Goal: Information Seeking & Learning: Find specific fact

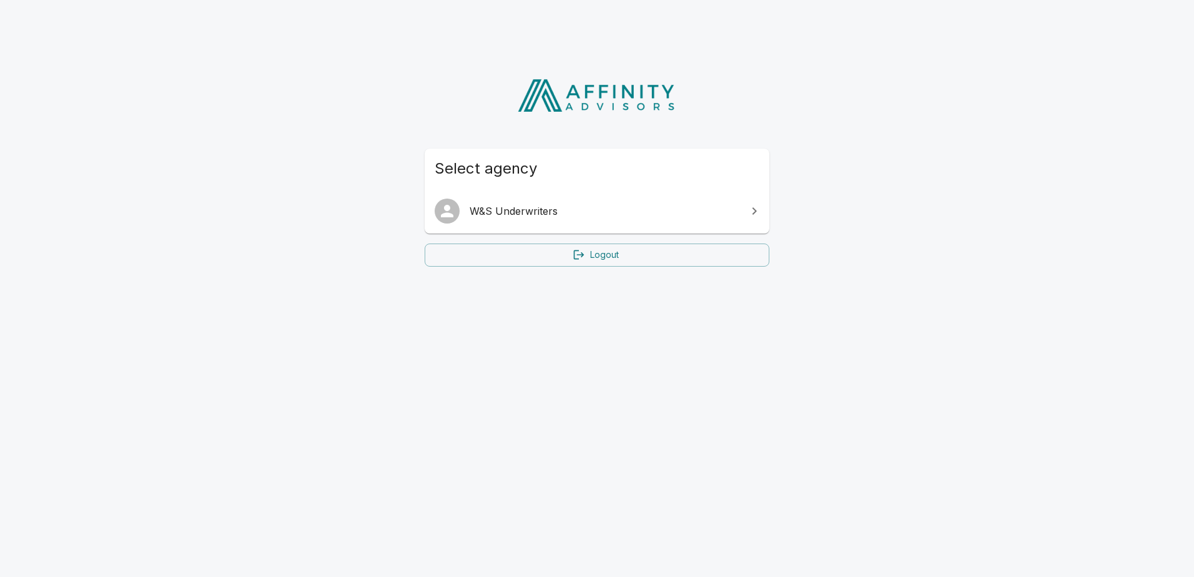
click at [562, 222] on link "W&S Underwriters" at bounding box center [597, 211] width 345 height 35
click at [526, 202] on link "W&S Underwriters" at bounding box center [597, 211] width 345 height 35
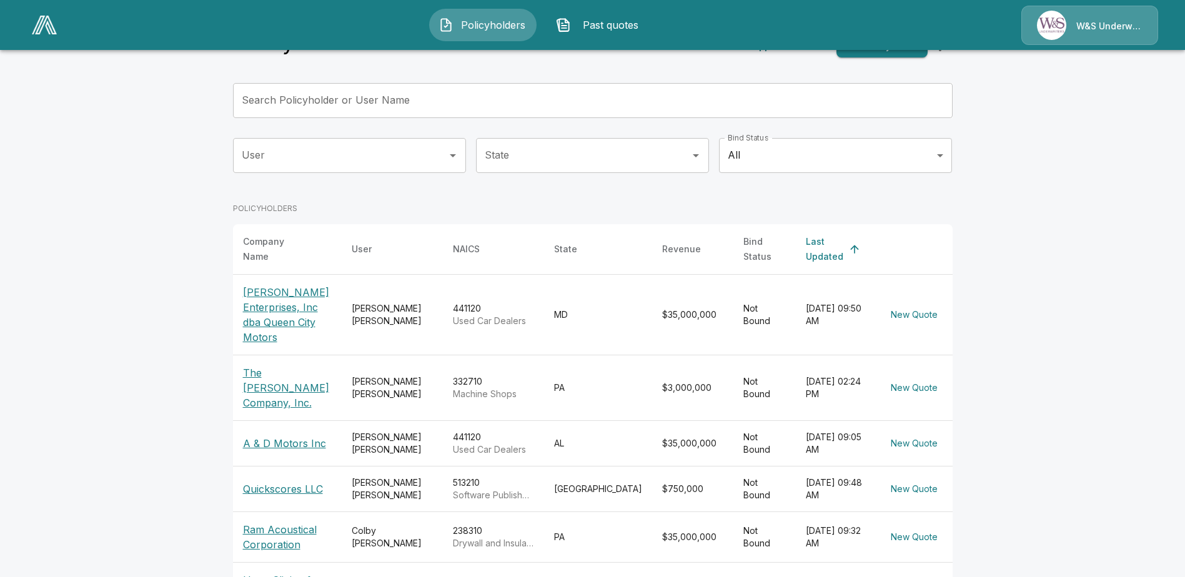
scroll to position [41, 0]
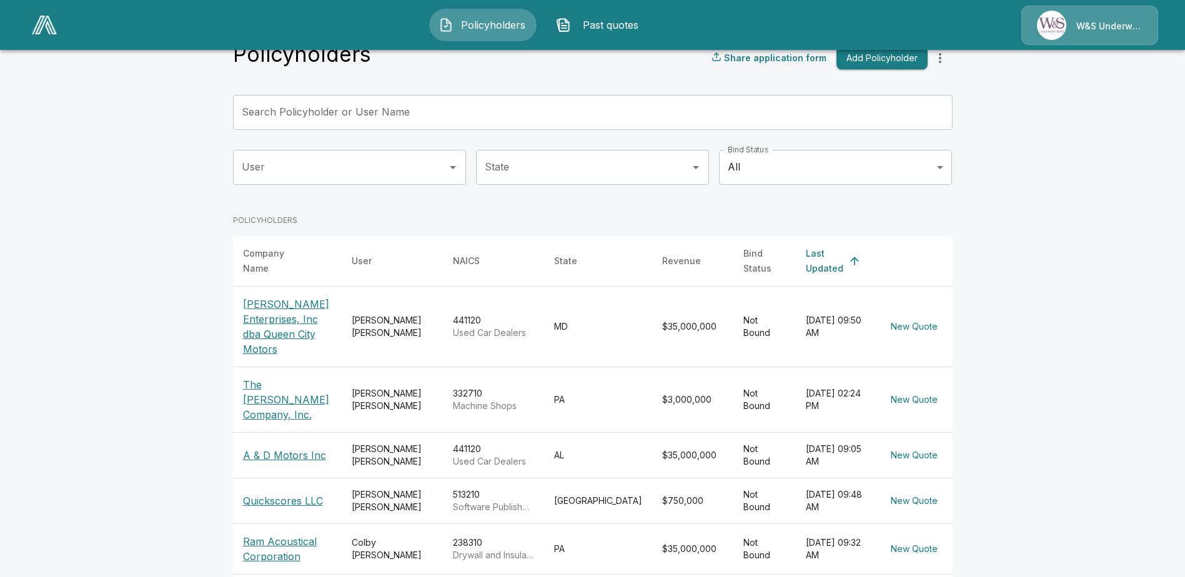
click at [393, 107] on input "Search Policyholder or User Name" at bounding box center [586, 112] width 706 height 35
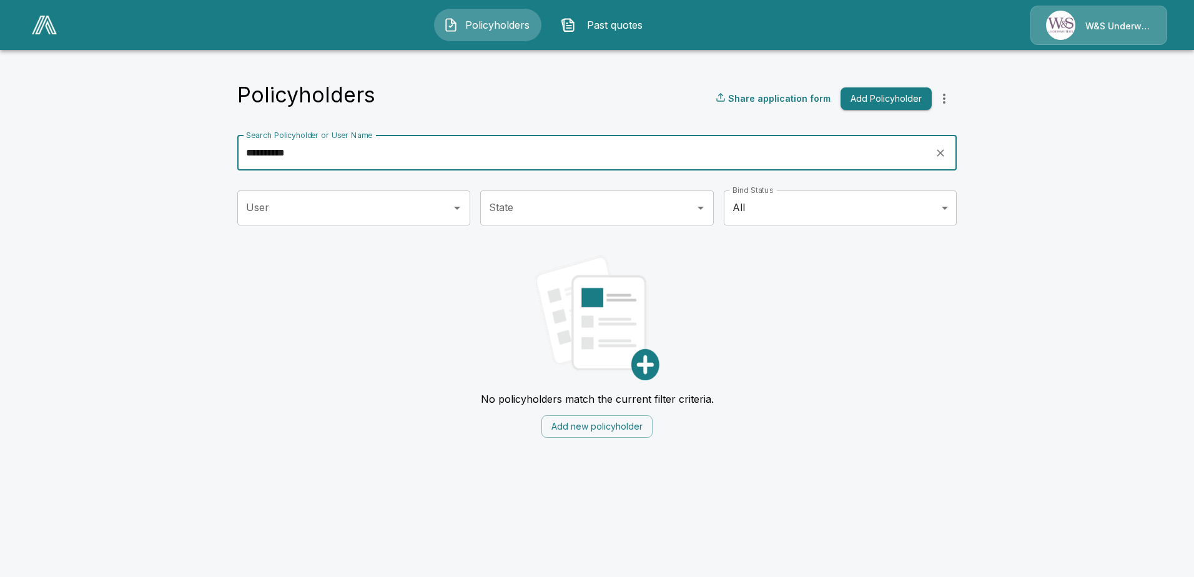
type input "**********"
click at [865, 410] on div "No policyholders match the current filter criteria. Add new policyholder" at bounding box center [596, 341] width 719 height 193
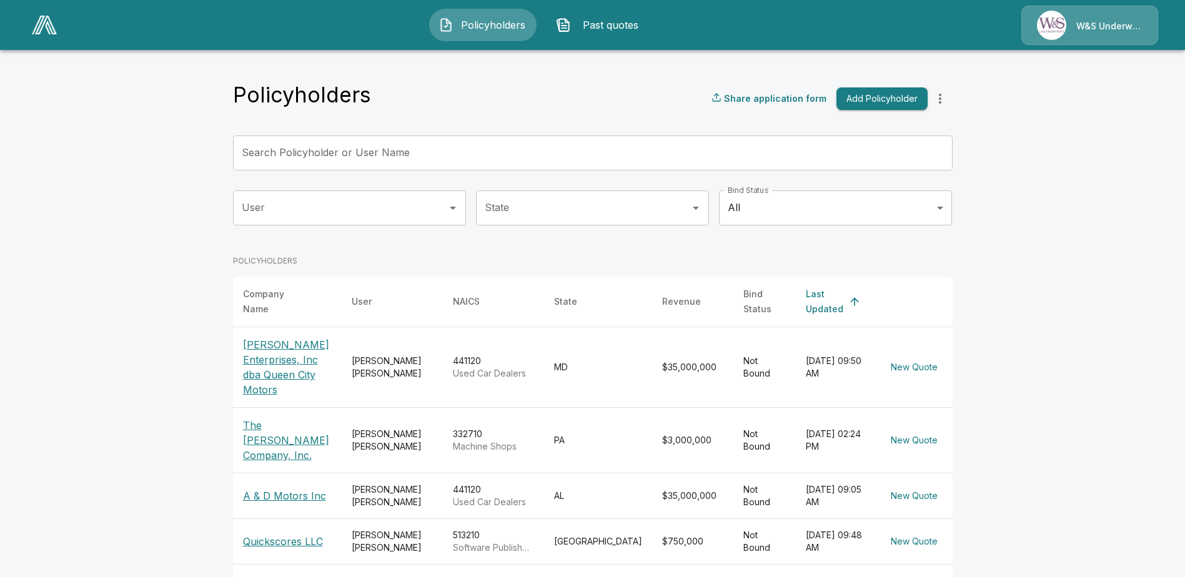
click at [298, 488] on p "A & D Motors Inc" at bounding box center [287, 495] width 89 height 15
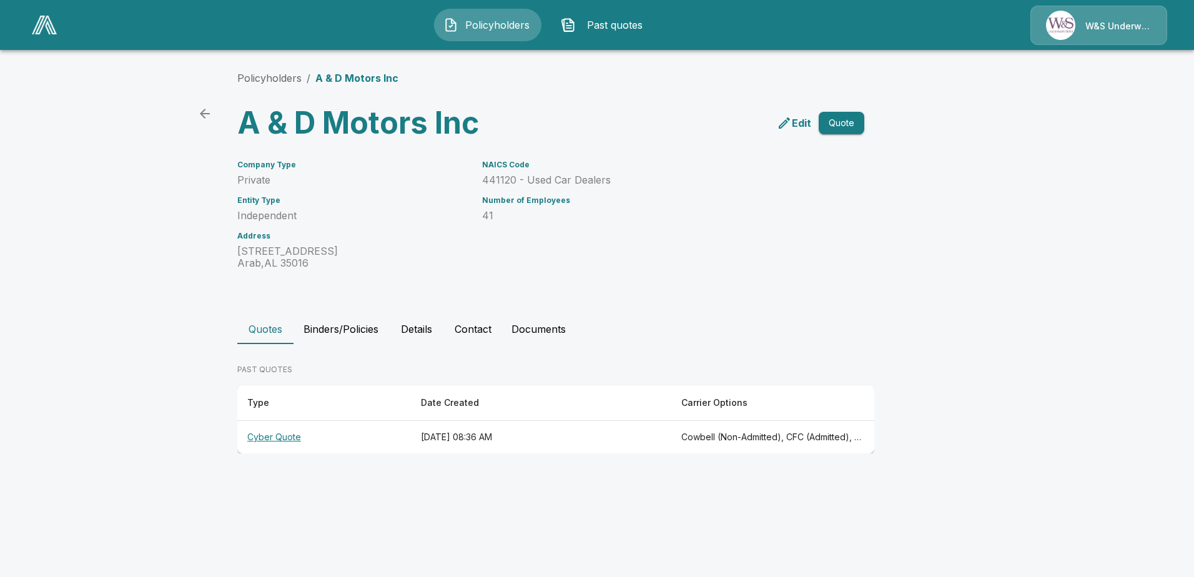
click at [285, 440] on th "Cyber Quote" at bounding box center [324, 437] width 174 height 33
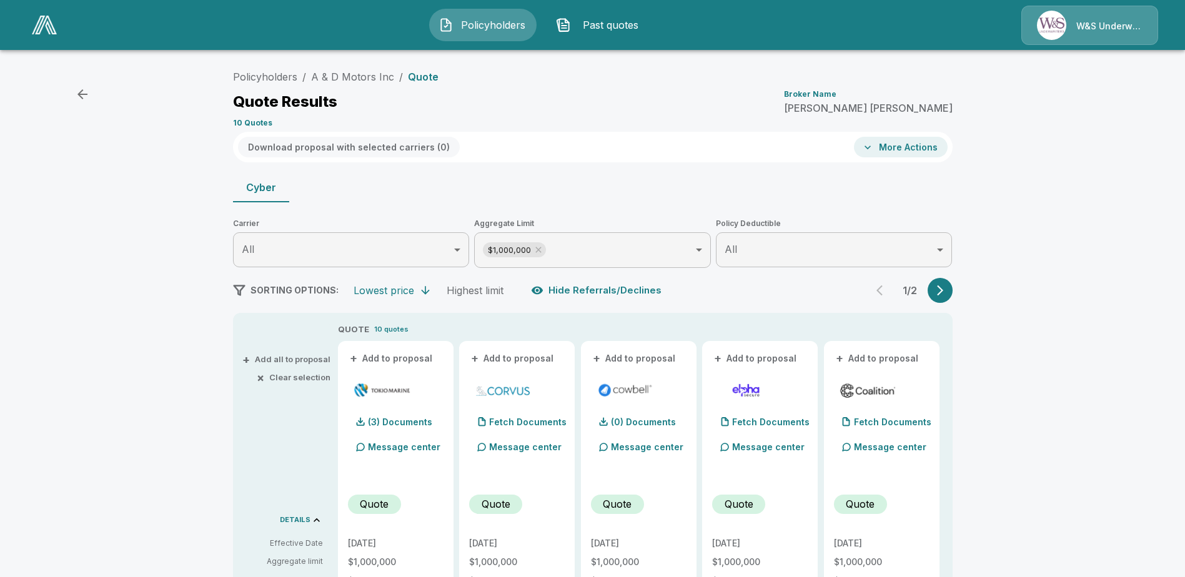
click at [85, 98] on icon "button" at bounding box center [82, 94] width 15 height 15
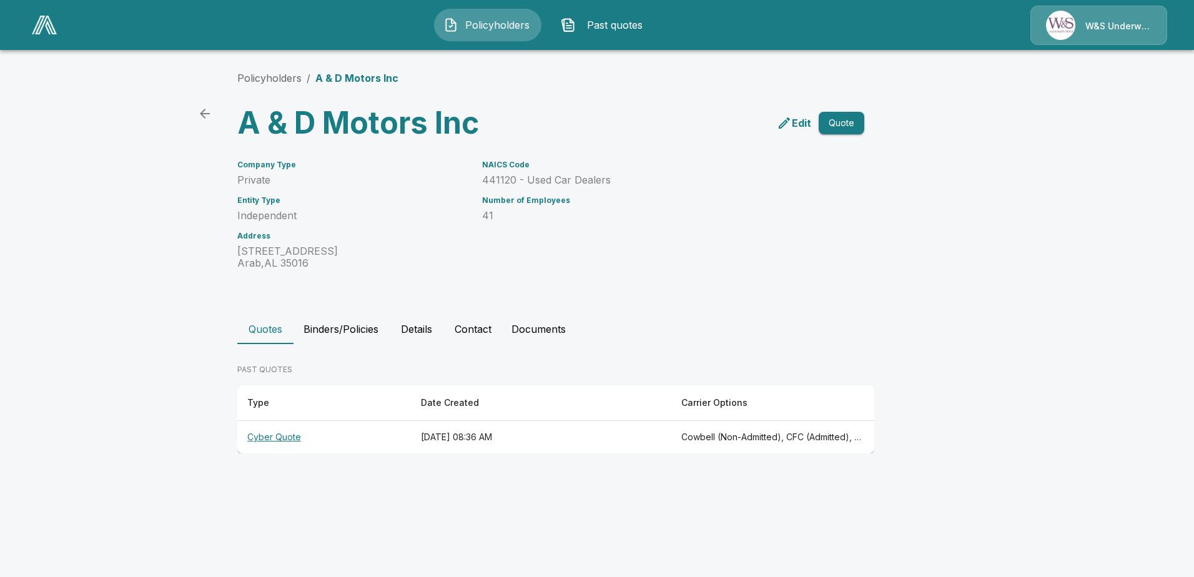
click at [205, 116] on icon "back" at bounding box center [204, 113] width 15 height 15
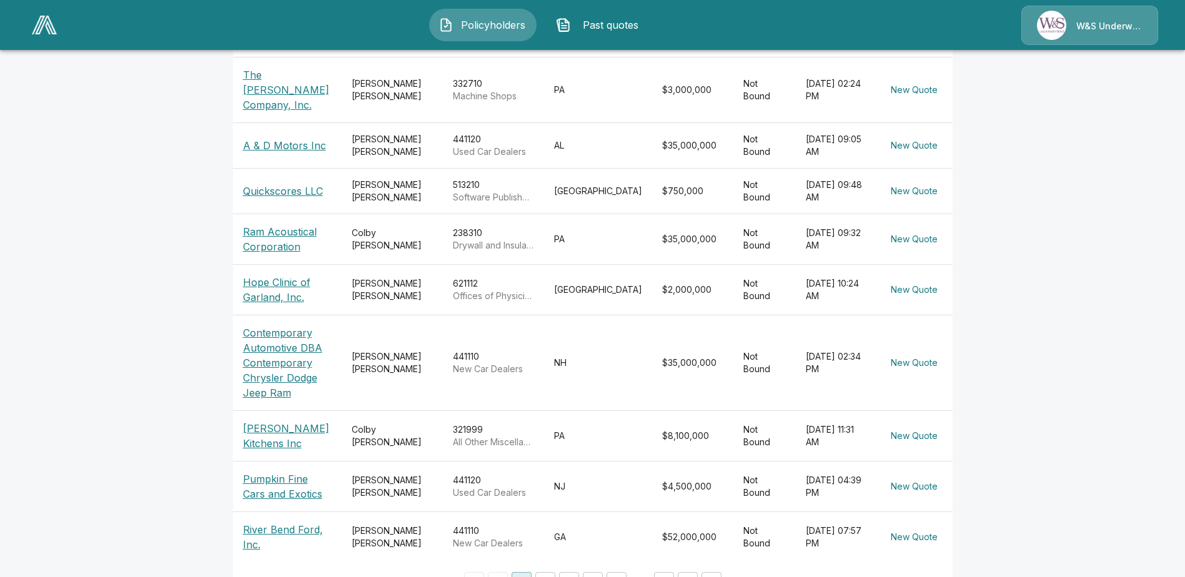
scroll to position [353, 0]
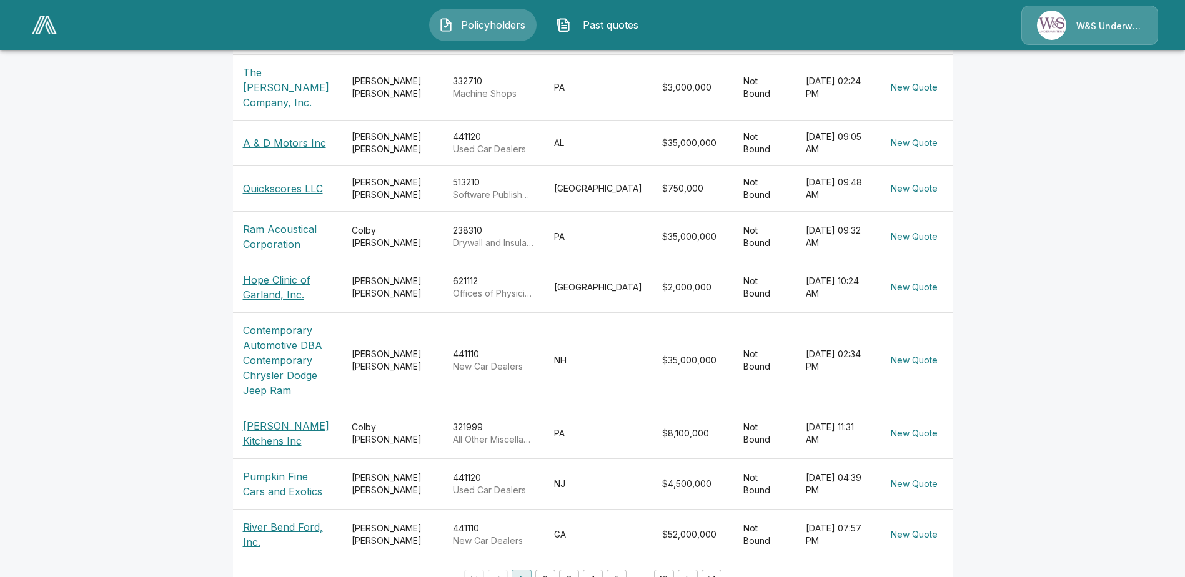
click at [554, 569] on button "2" at bounding box center [545, 579] width 20 height 20
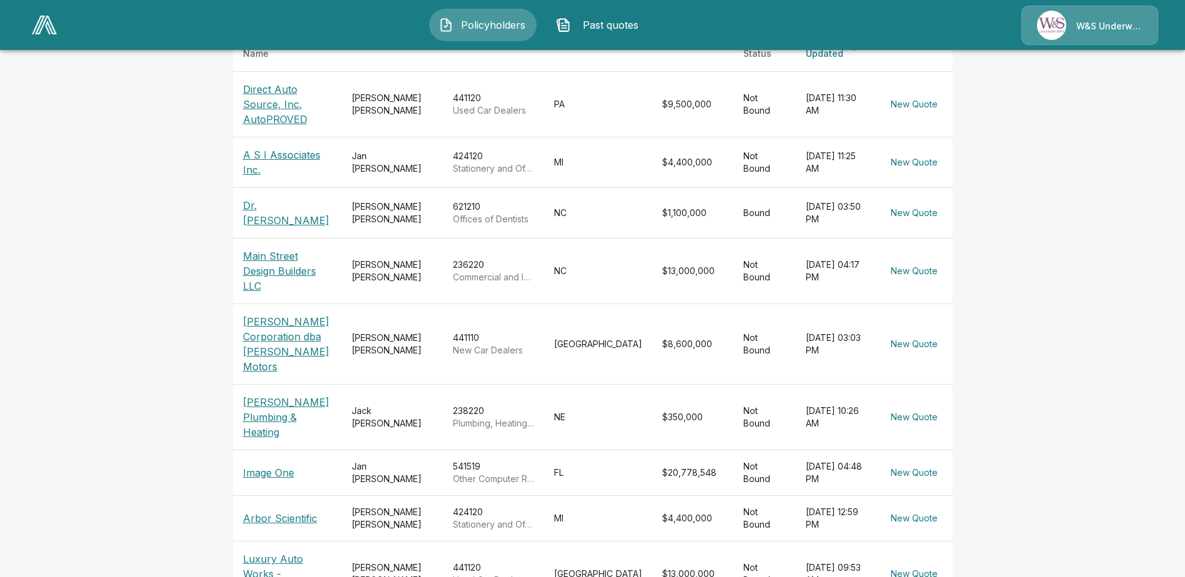
scroll to position [318, 0]
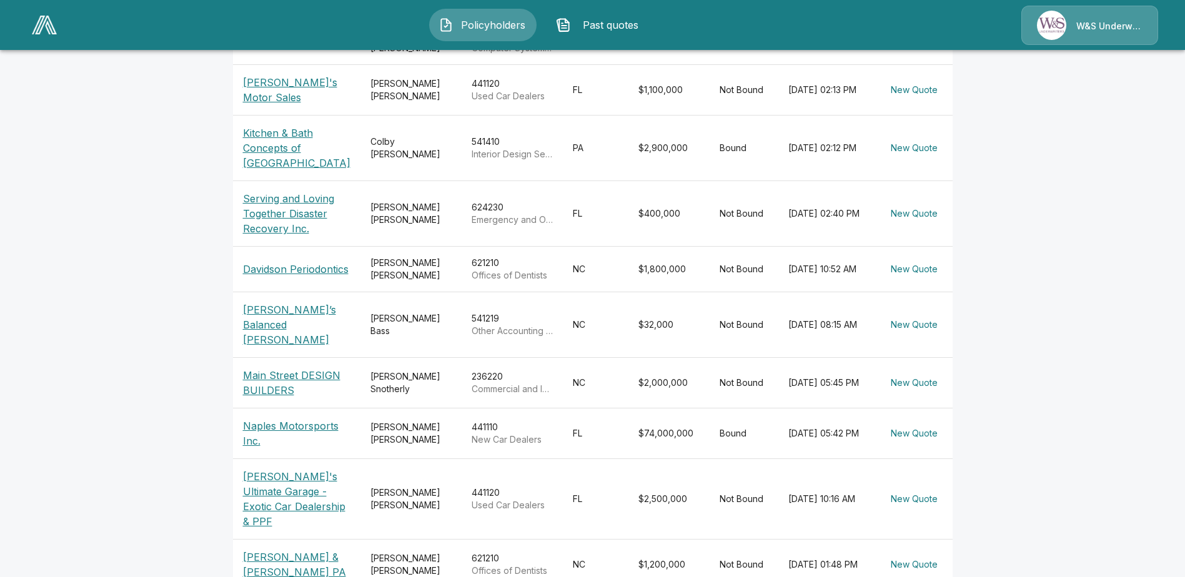
scroll to position [363, 0]
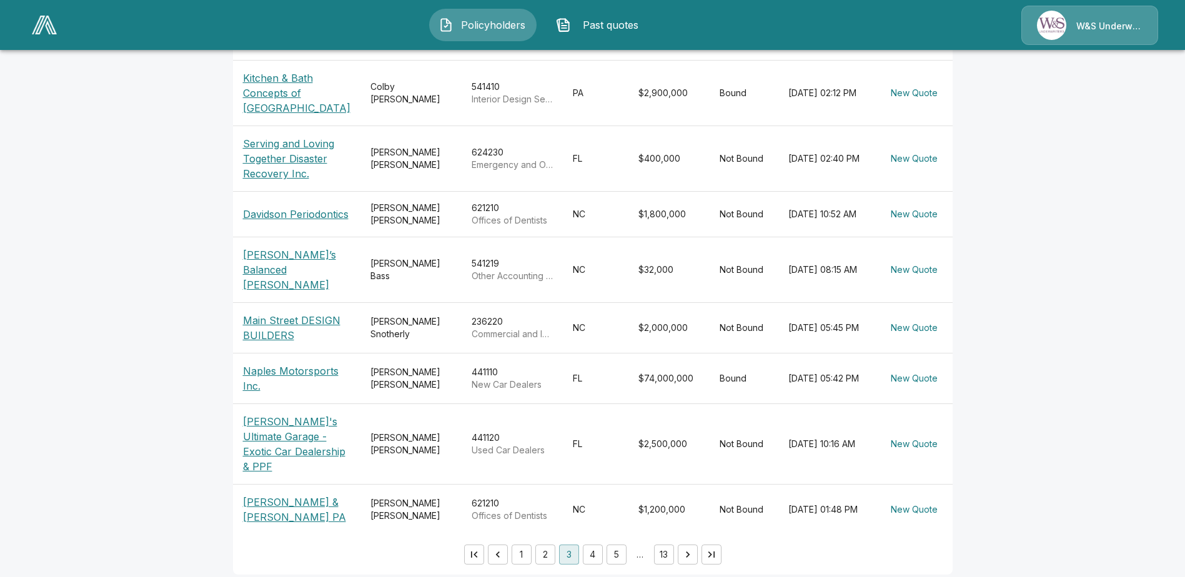
click at [596, 545] on button "4" at bounding box center [593, 555] width 20 height 20
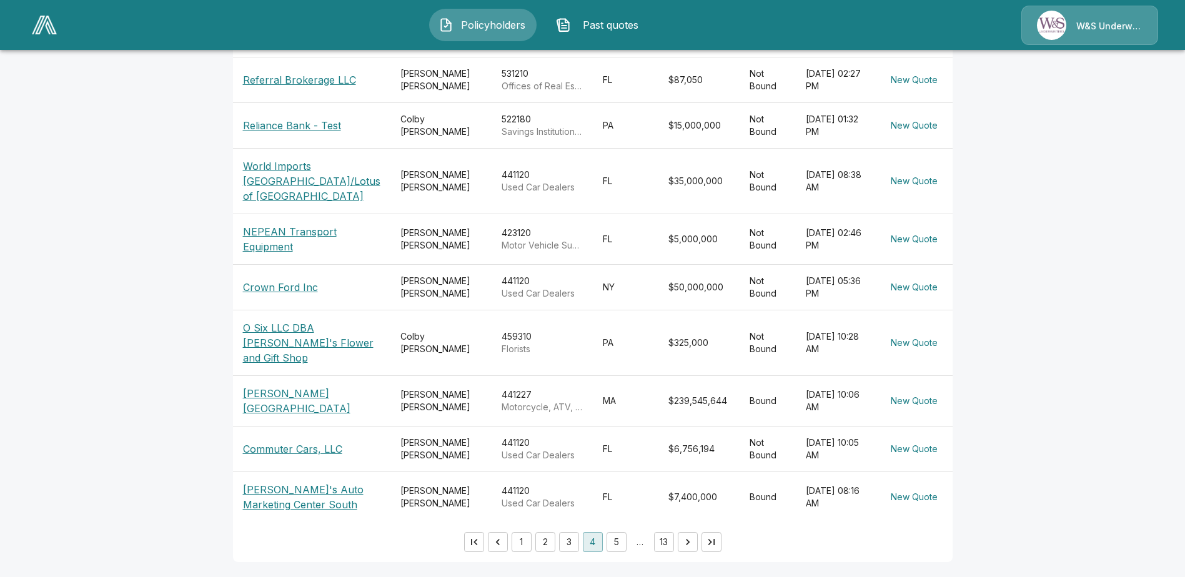
scroll to position [358, 0]
